Goal: Find specific page/section: Find specific page/section

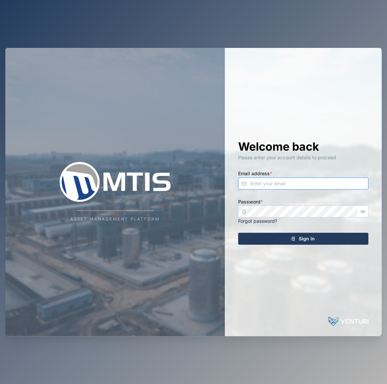
click at [276, 180] on input "Email address *" at bounding box center [303, 184] width 130 height 12
type input "declan.delahunty@venturi.io"
click at [238, 233] on button "Sign In" at bounding box center [303, 239] width 130 height 12
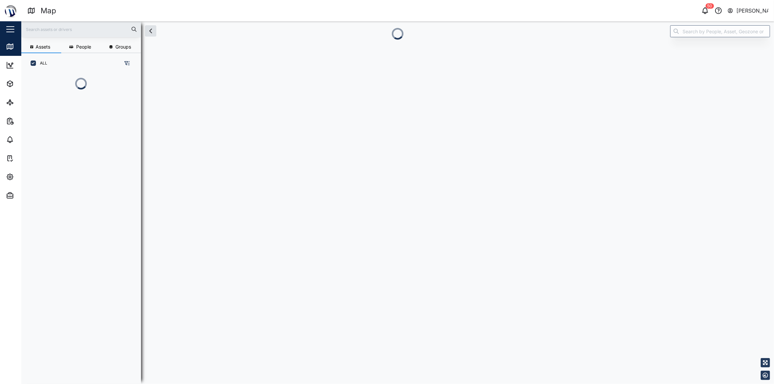
scroll to position [275, 105]
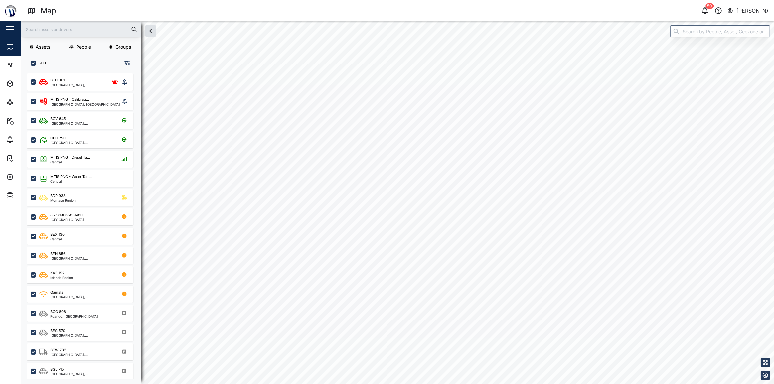
scroll to position [303, 105]
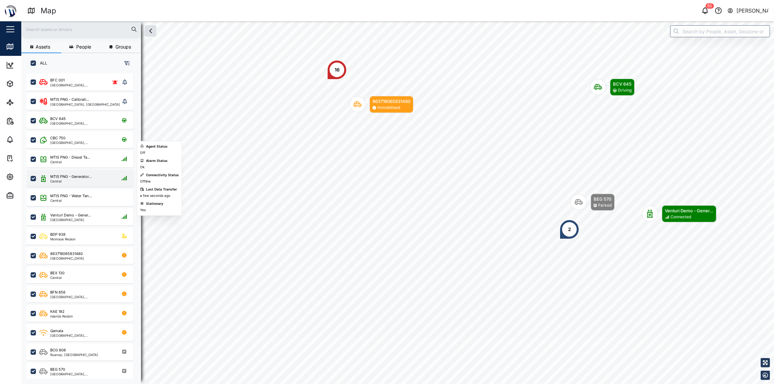
click at [93, 181] on div "MTIS PNG - Generator... Central" at bounding box center [84, 178] width 90 height 9
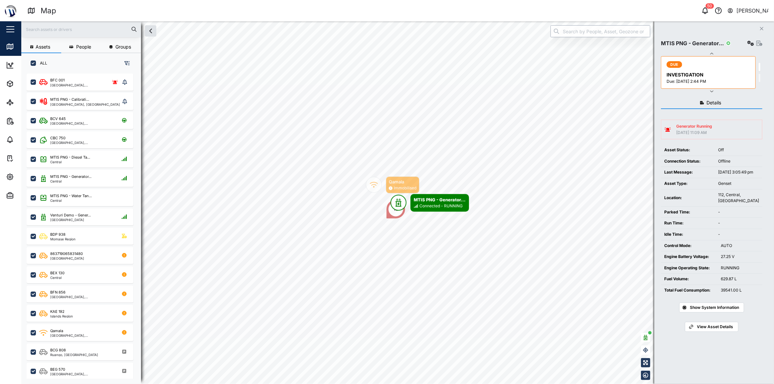
click at [386, 32] on input "search" at bounding box center [601, 31] width 100 height 12
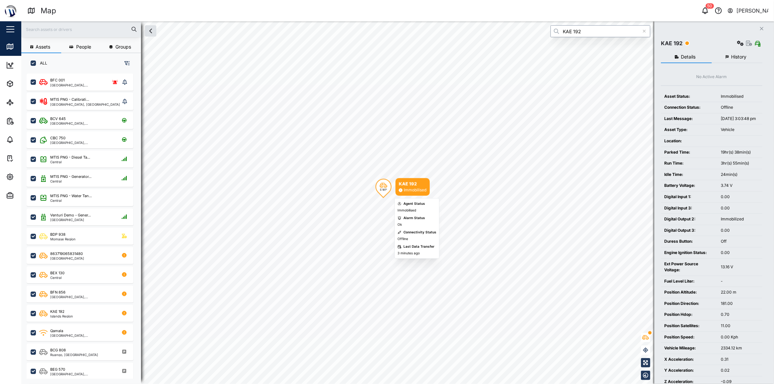
click at [377, 189] on div "S 181°" at bounding box center [384, 187] width 16 height 16
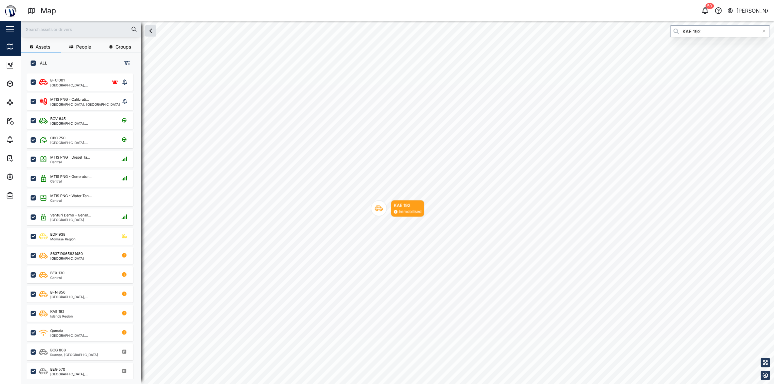
click at [380, 210] on icon "Map marker" at bounding box center [379, 209] width 8 height 8
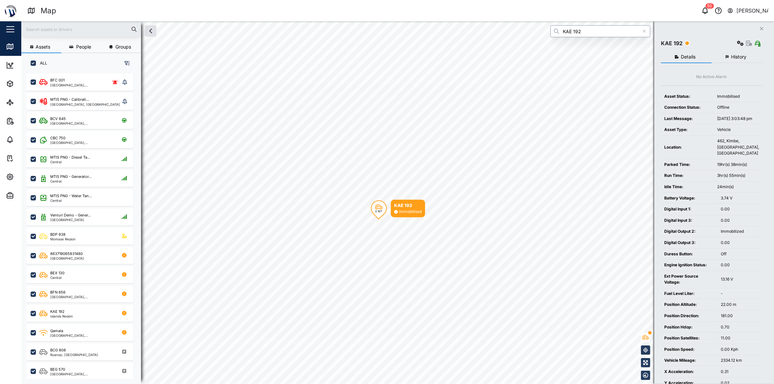
type input "KAE 192"
click at [386, 57] on span "History" at bounding box center [739, 57] width 15 height 5
